Goal: Check status: Check status

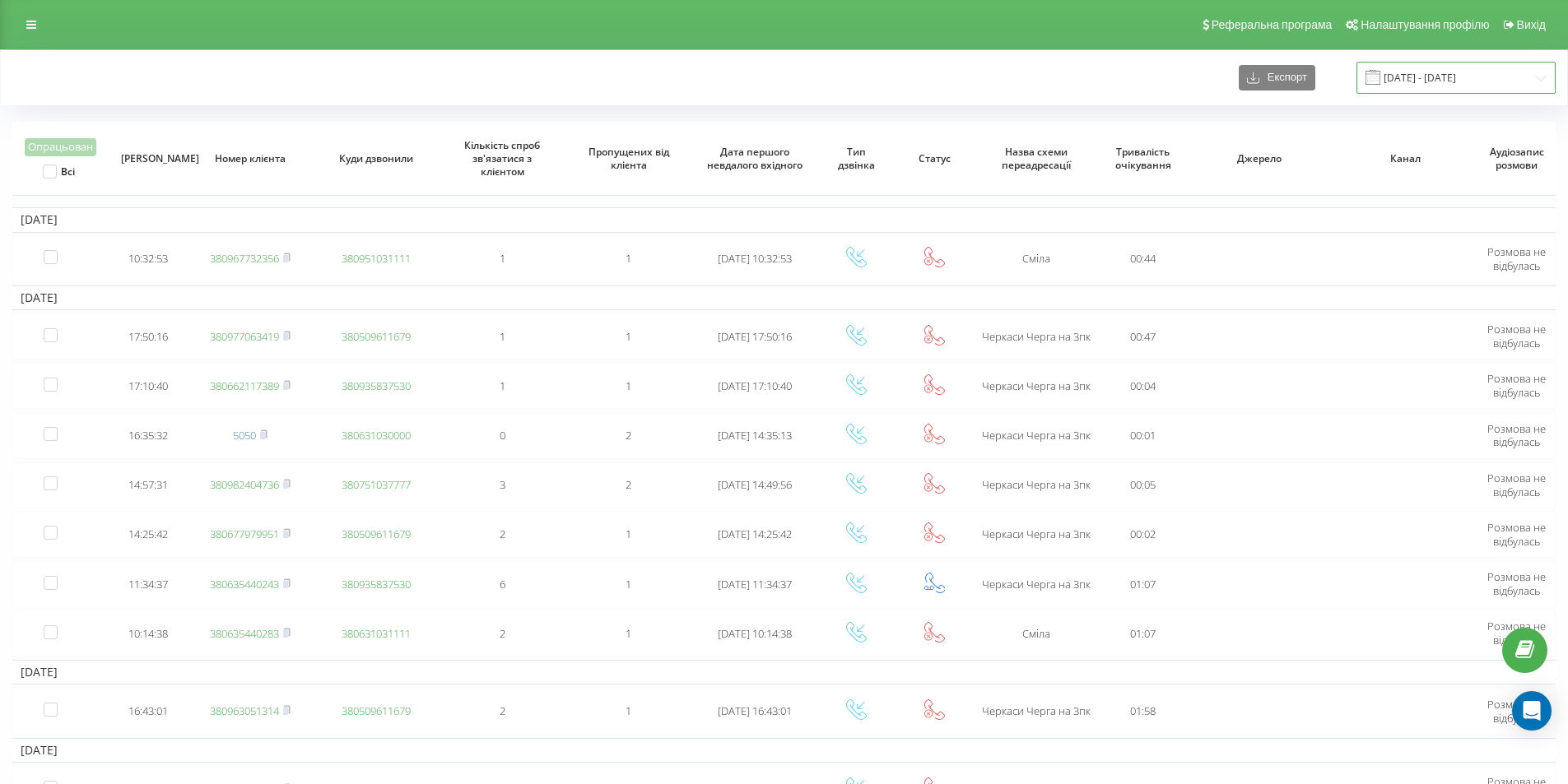
click at [1405, 85] on input "[DATE] - [DATE]" at bounding box center [1456, 78] width 199 height 32
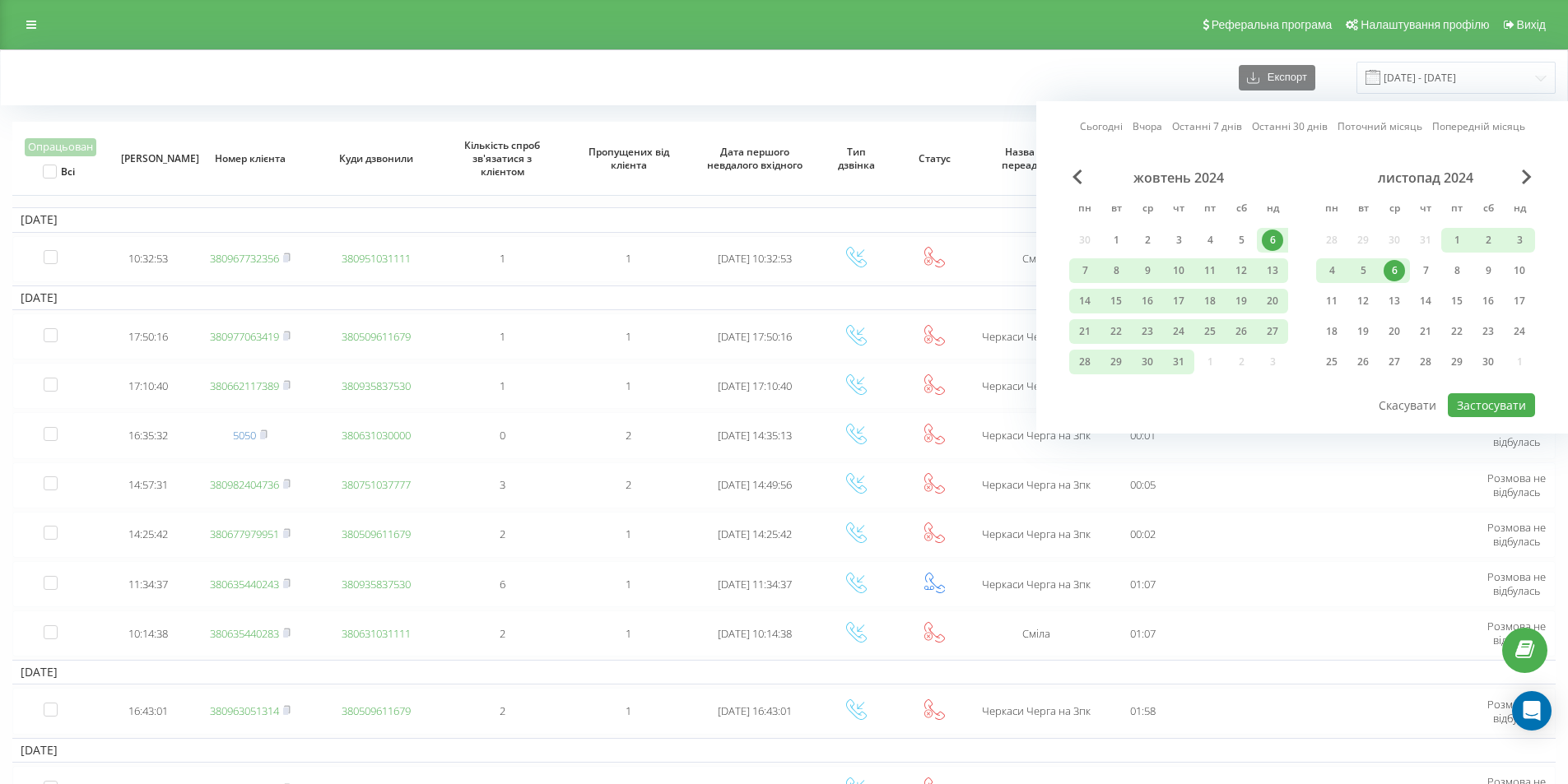
click at [1088, 121] on link "Сьогодні" at bounding box center [1102, 126] width 43 height 16
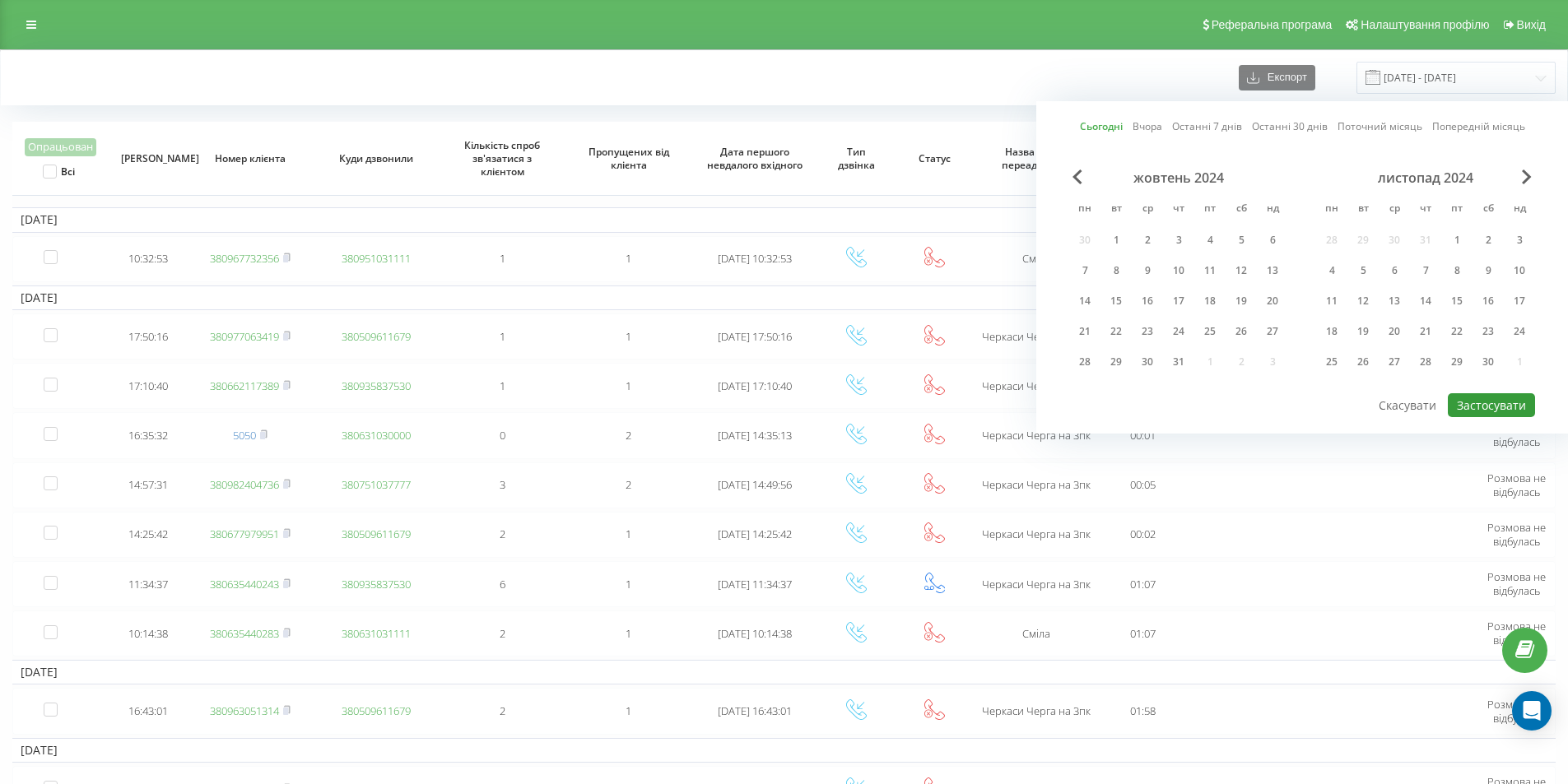
click at [1462, 400] on button "Застосувати" at bounding box center [1491, 404] width 87 height 23
type input "[DATE] - [DATE]"
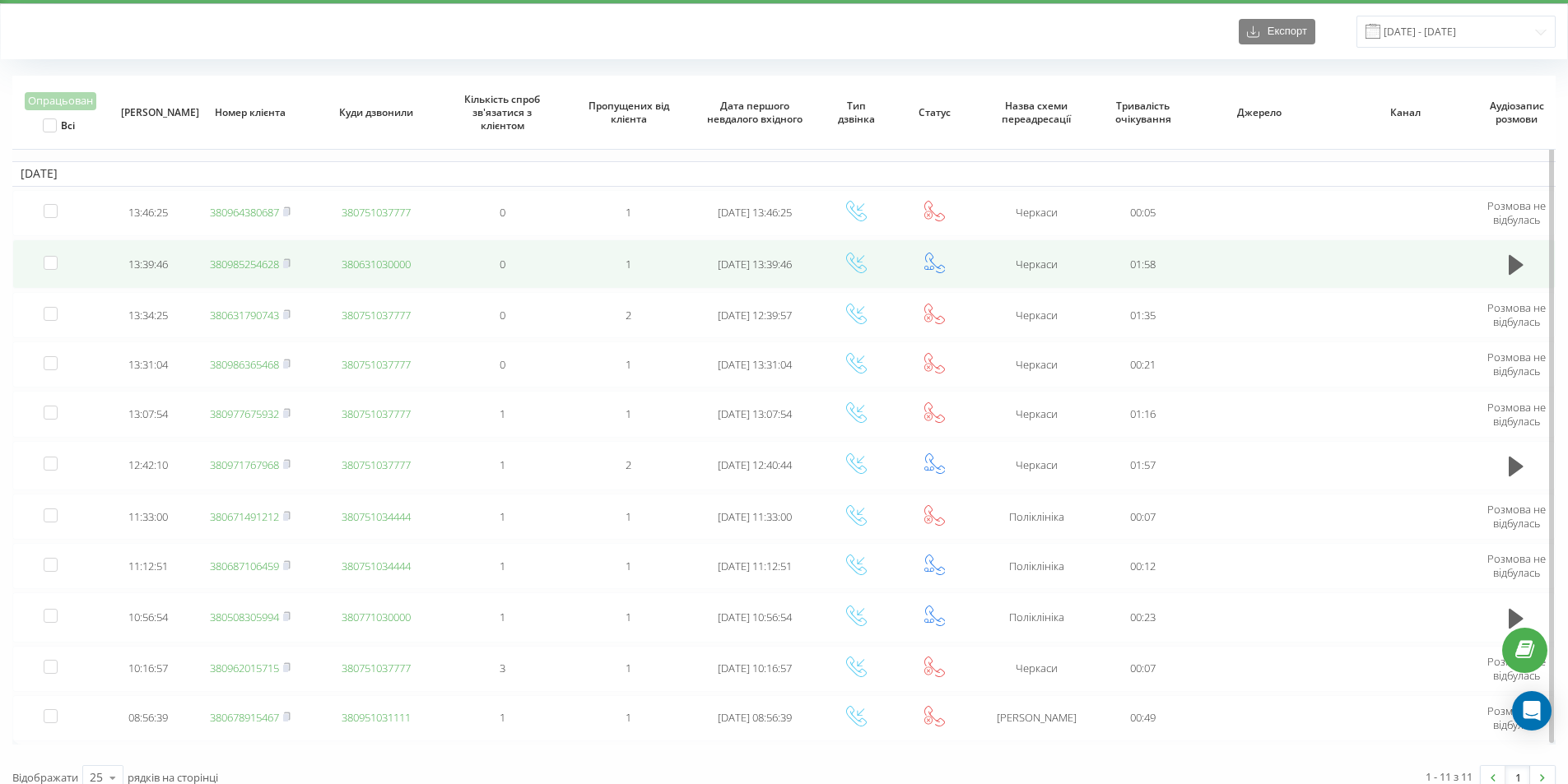
scroll to position [65, 0]
